Goal: Information Seeking & Learning: Compare options

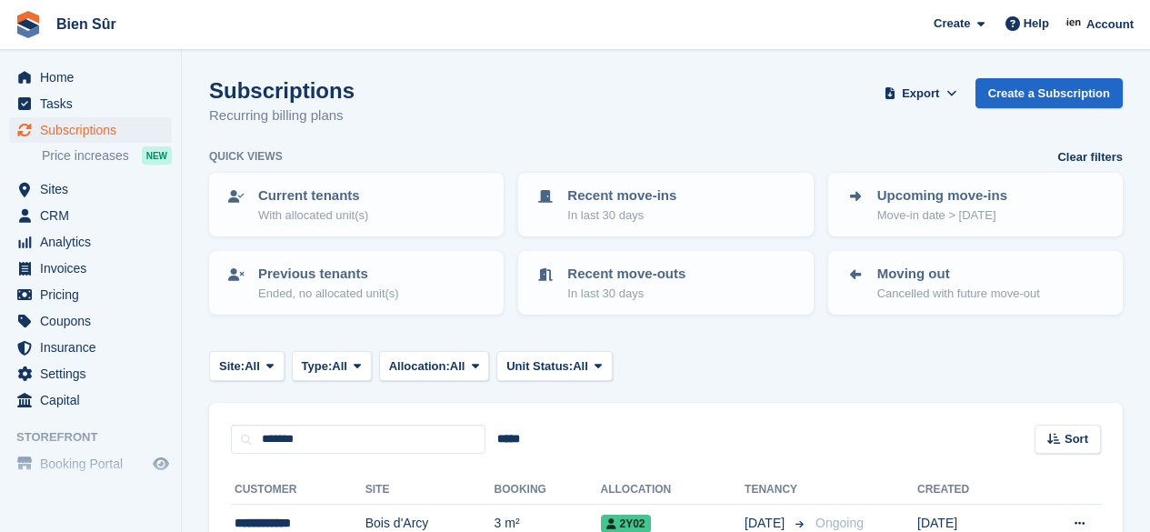
scroll to position [120, 0]
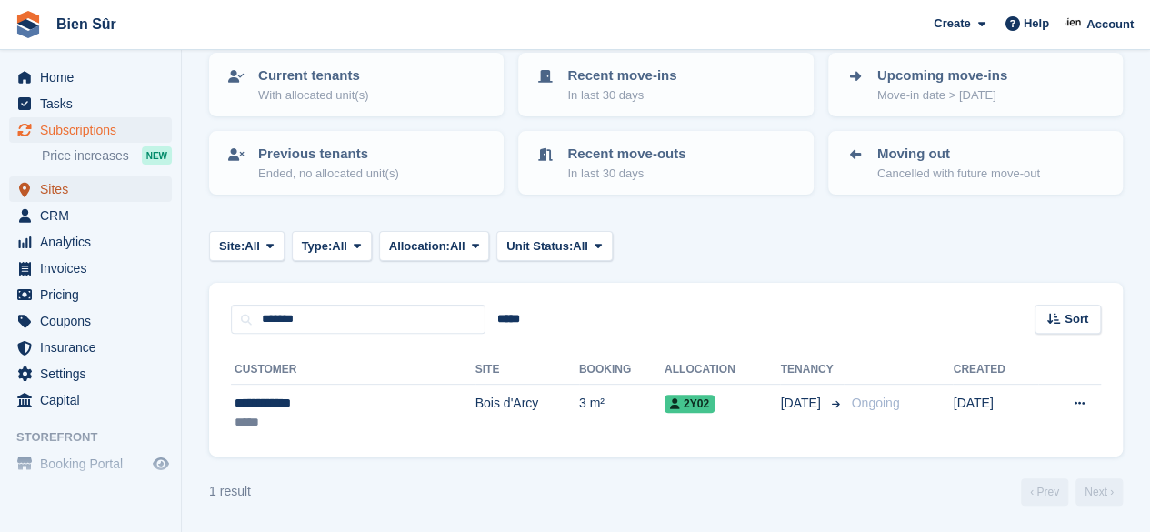
click at [71, 186] on span "Sites" at bounding box center [94, 188] width 109 height 25
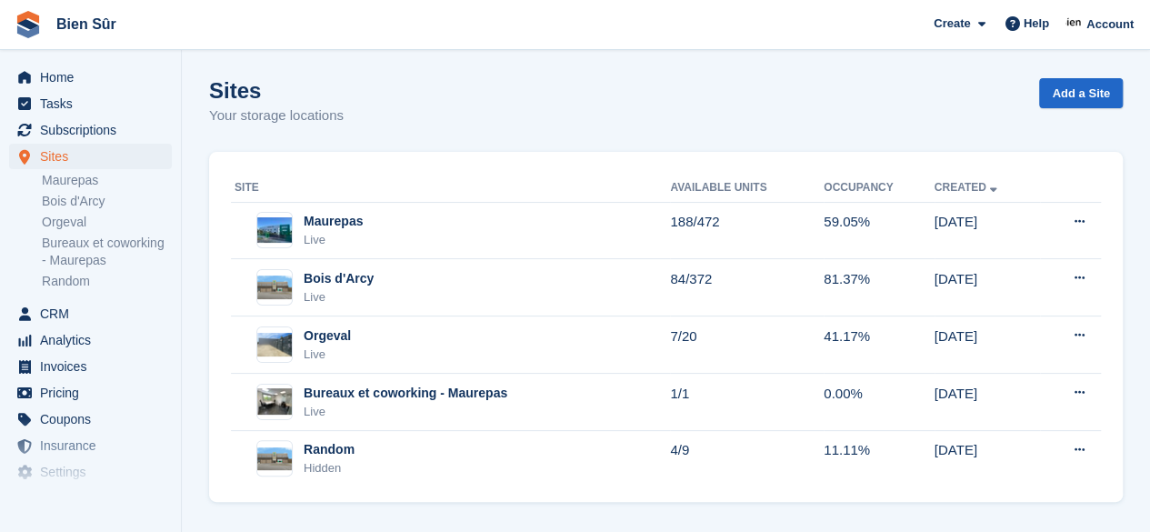
click at [395, 292] on div "Bois d'Arcy Live" at bounding box center [452, 287] width 435 height 37
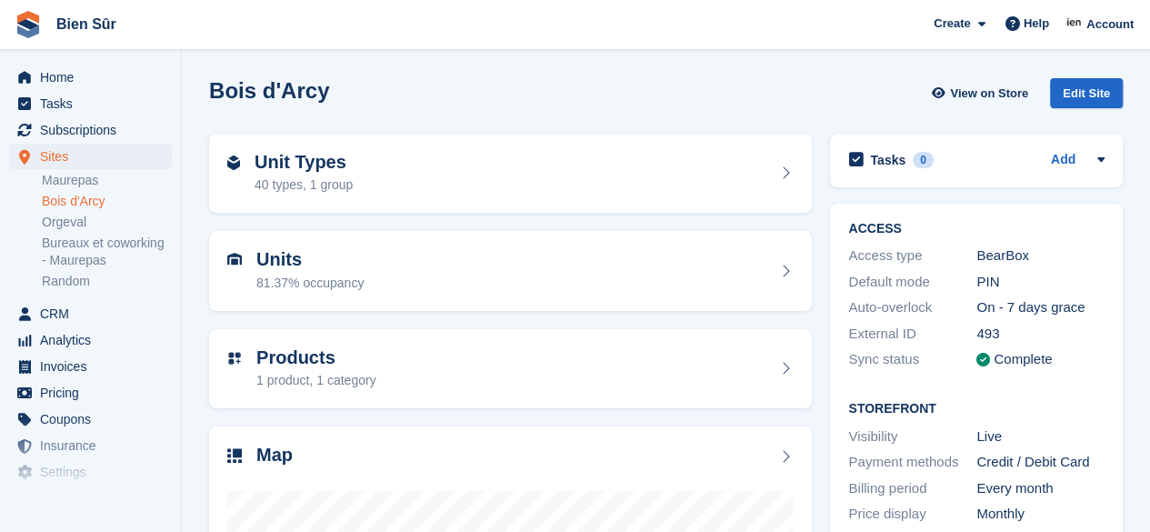
click at [484, 196] on div "Unit Types 40 types, 1 group" at bounding box center [510, 174] width 603 height 80
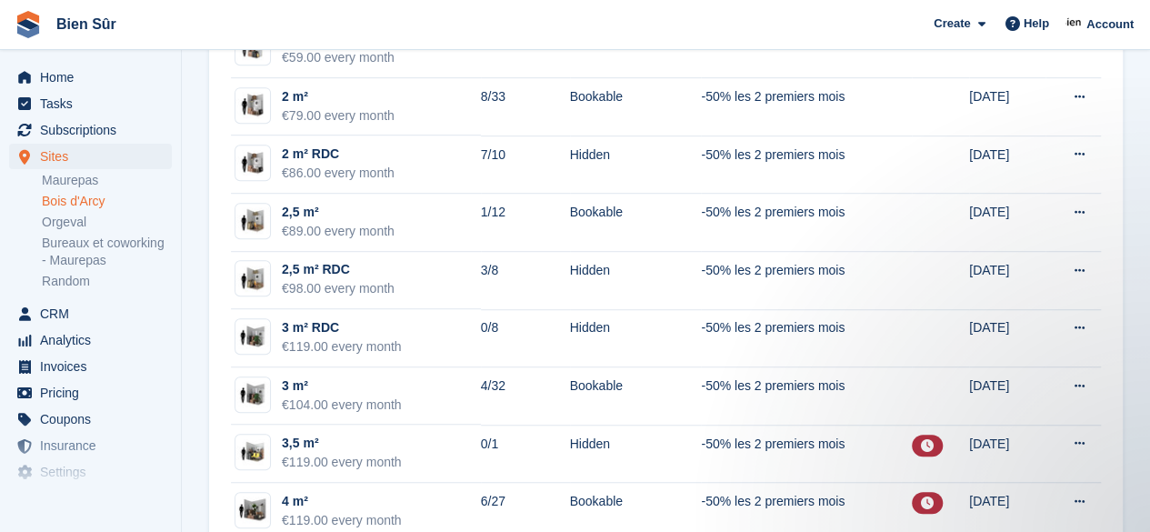
click at [442, 274] on td "2,5 m² RDC €98.00 every month" at bounding box center [356, 281] width 250 height 58
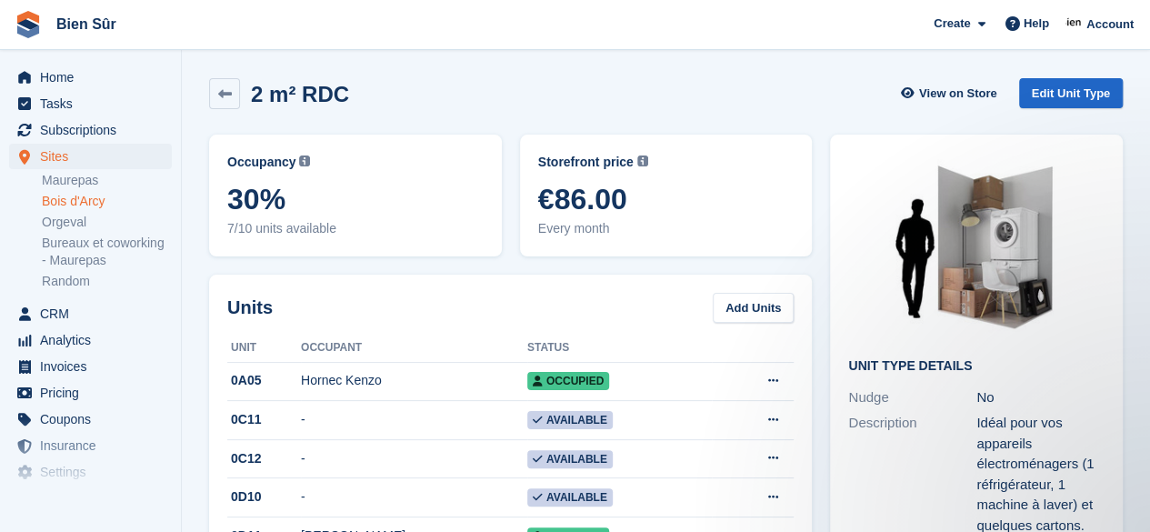
click at [216, 103] on link at bounding box center [224, 93] width 31 height 31
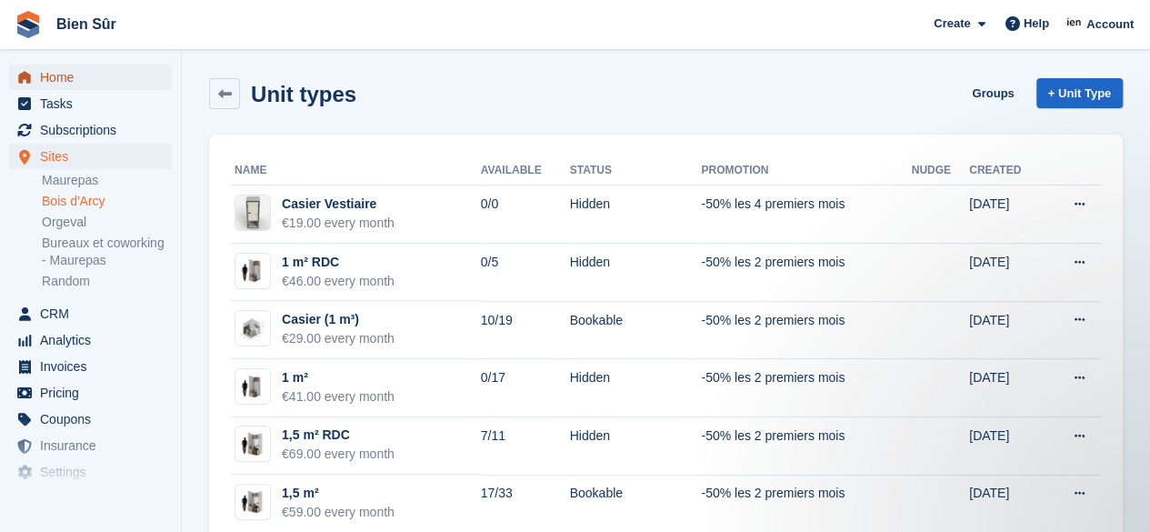
click at [85, 85] on span "Home" at bounding box center [94, 77] width 109 height 25
